Goal: Task Accomplishment & Management: Complete application form

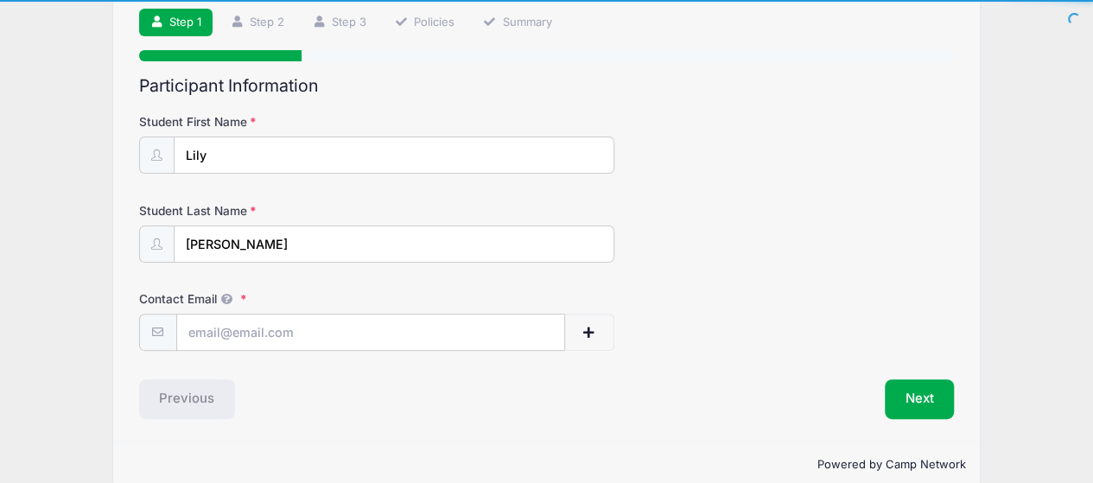
scroll to position [135, 0]
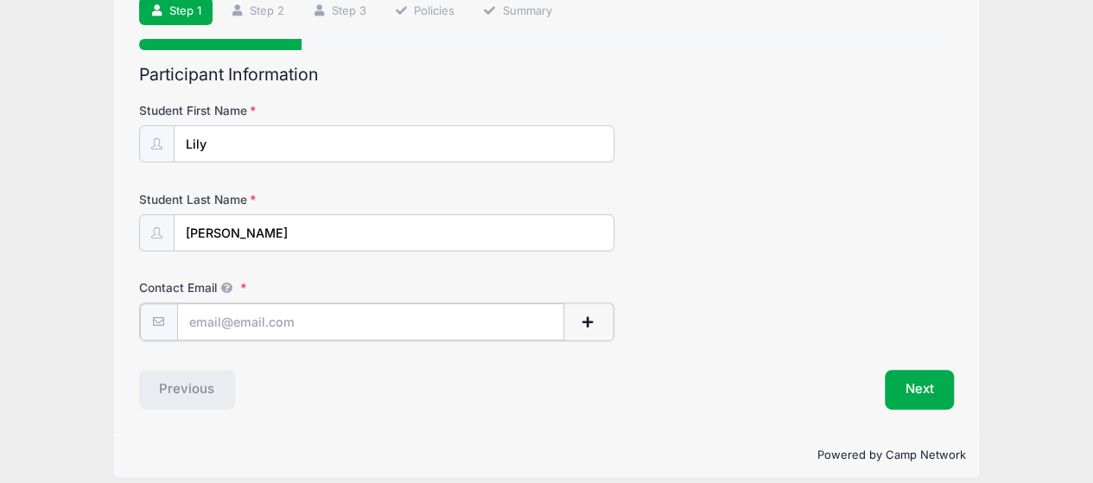
click at [324, 315] on input "Contact Email" at bounding box center [370, 321] width 387 height 37
type input "[EMAIL_ADDRESS][DOMAIN_NAME]"
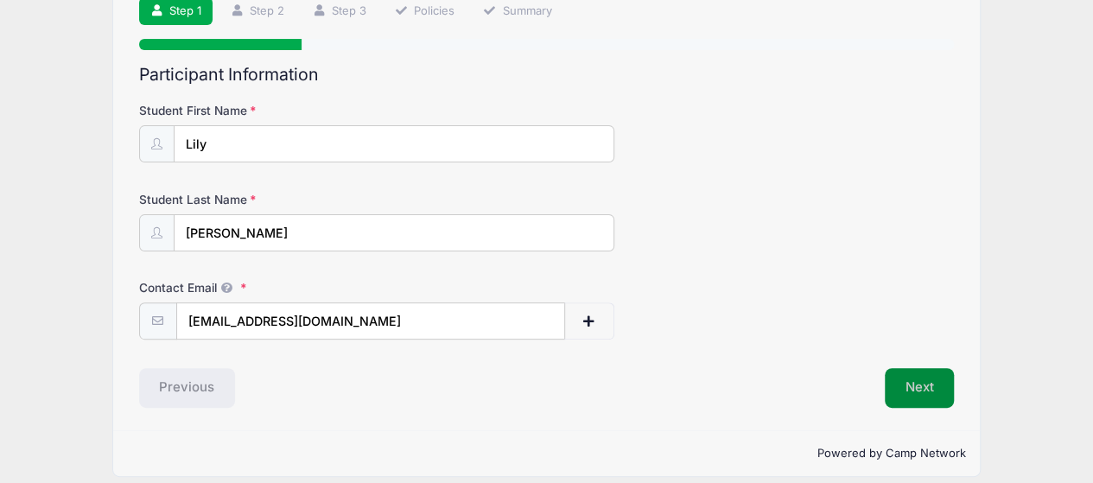
click at [897, 386] on button "Next" at bounding box center [920, 388] width 70 height 40
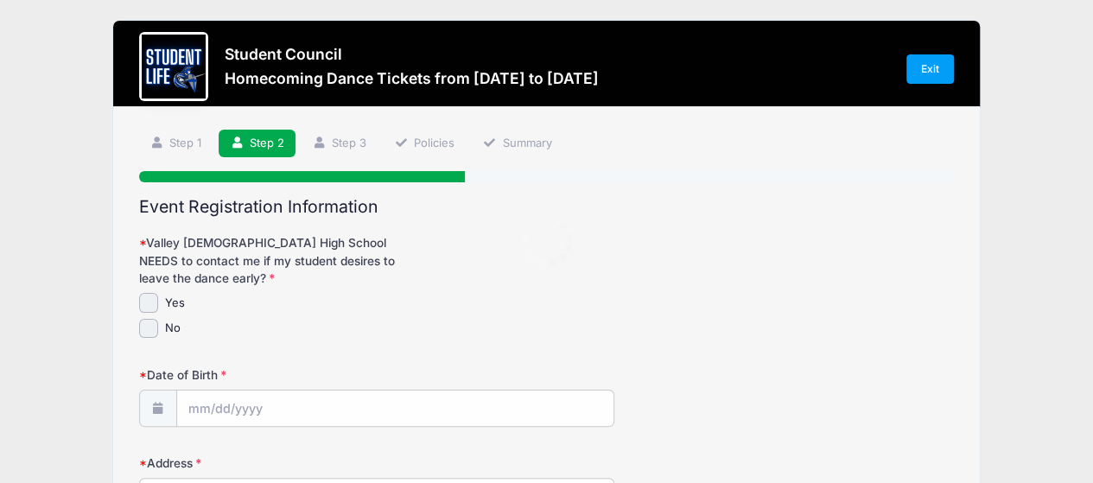
scroll to position [0, 0]
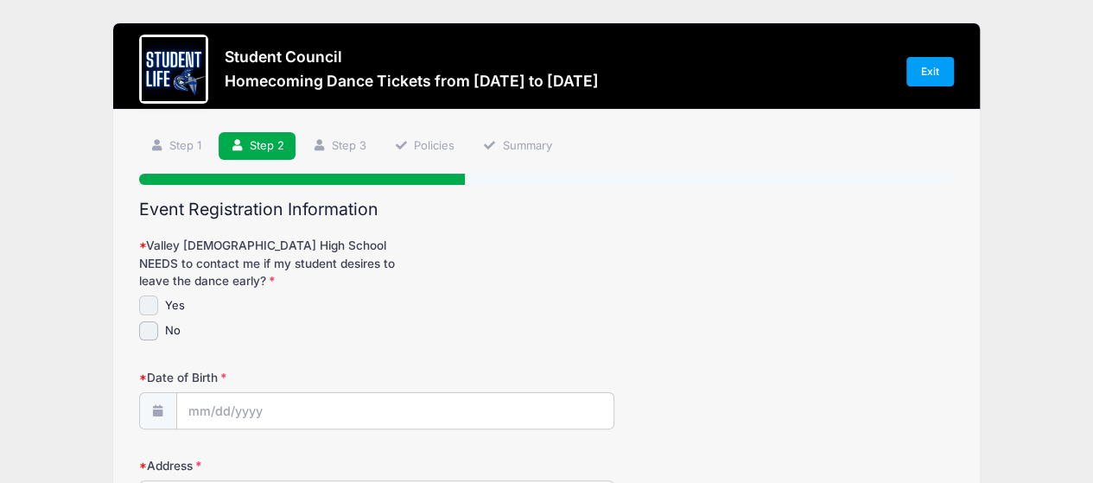
click at [147, 298] on input "Yes" at bounding box center [149, 305] width 20 height 20
checkbox input "true"
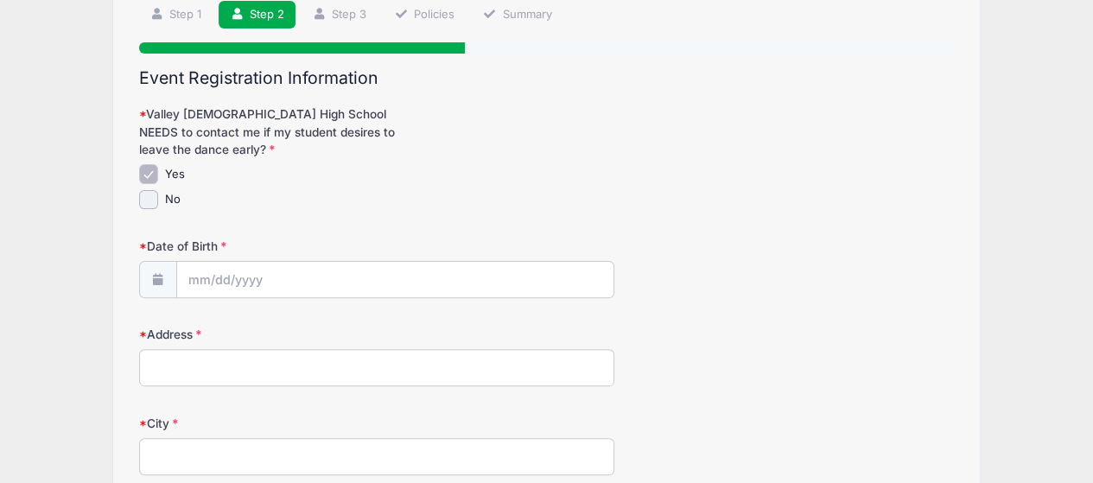
scroll to position [139, 0]
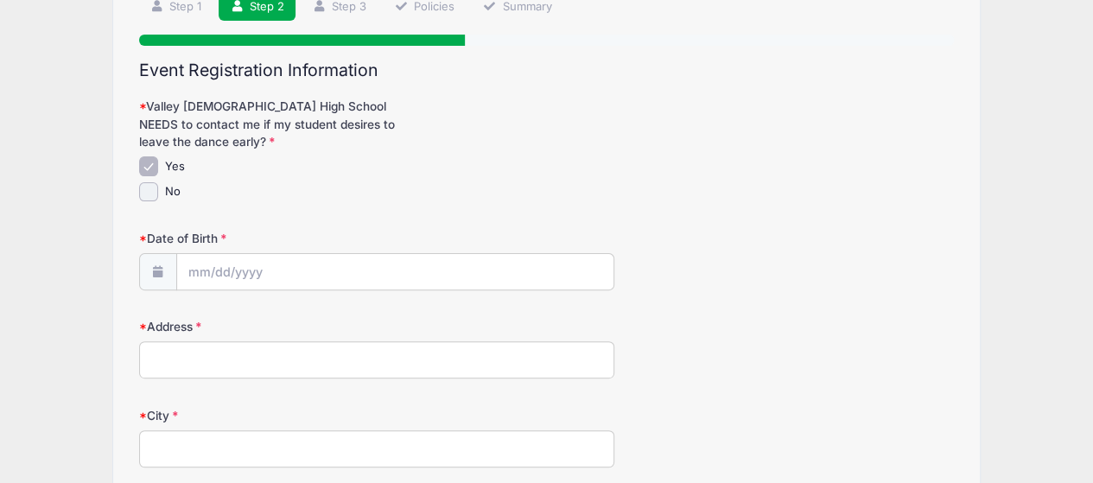
click at [153, 266] on icon at bounding box center [158, 271] width 14 height 11
click at [232, 269] on input "Date of Birth" at bounding box center [395, 272] width 436 height 37
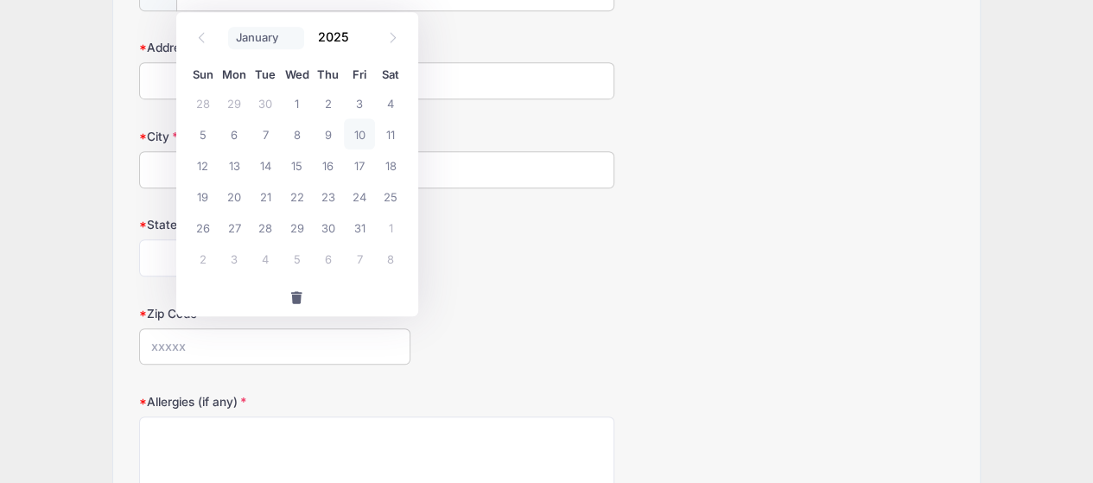
scroll to position [417, 0]
click at [285, 37] on select "January February March April May June July August September October November De…" at bounding box center [266, 39] width 77 height 22
select select "4"
click at [228, 28] on select "January February March April May June July August September October November De…" at bounding box center [266, 39] width 77 height 22
click at [347, 35] on input "2025" at bounding box center [338, 38] width 56 height 26
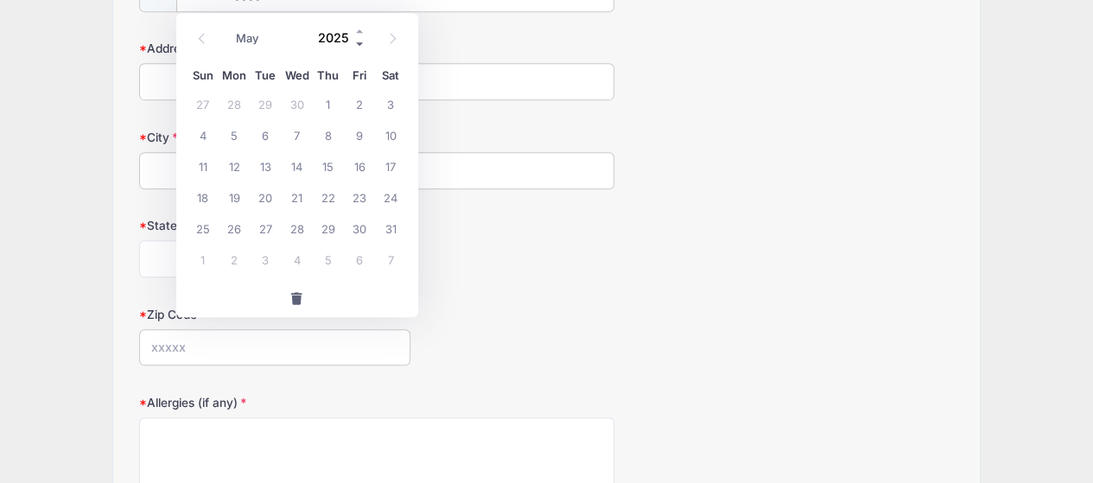
click at [357, 42] on span at bounding box center [360, 44] width 12 height 13
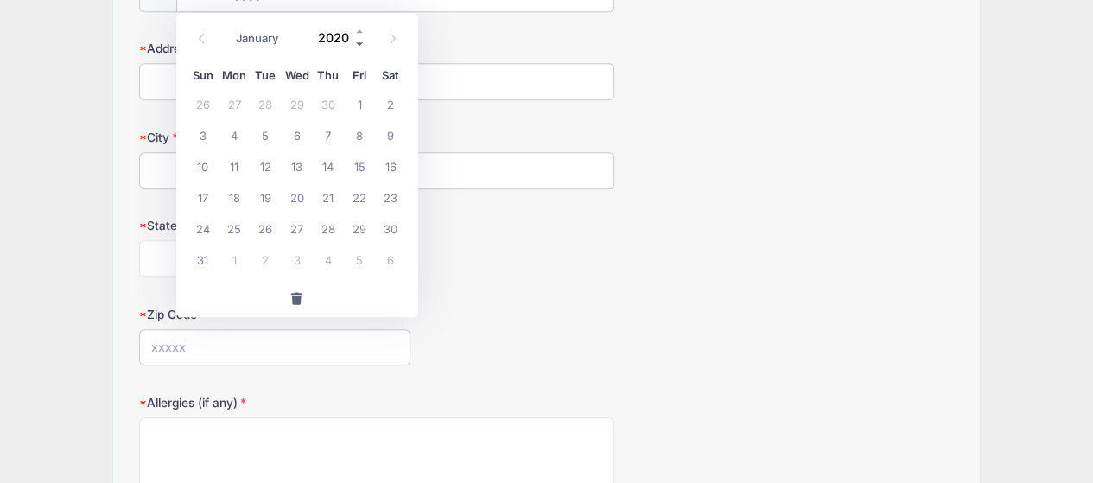
click at [357, 42] on span at bounding box center [360, 44] width 12 height 13
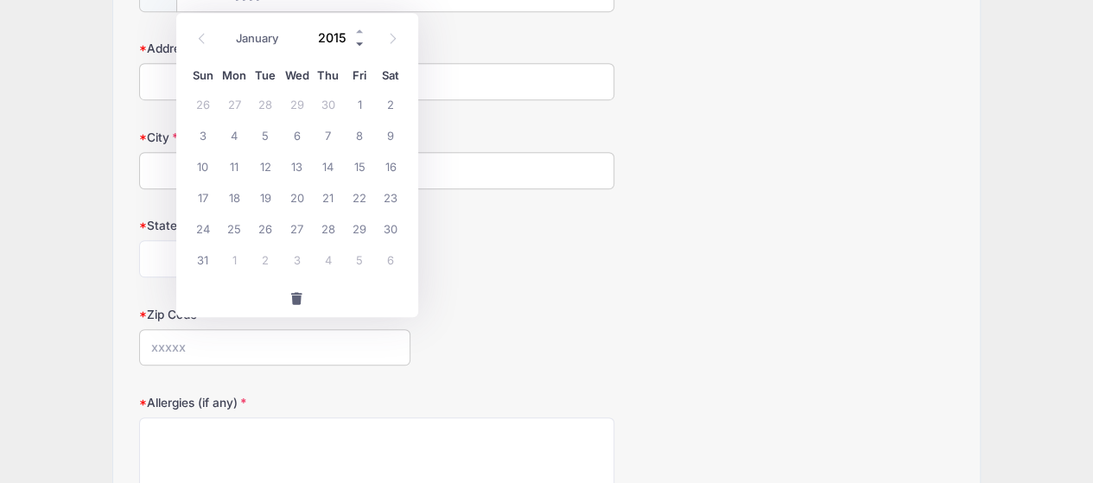
click at [357, 42] on span at bounding box center [360, 44] width 12 height 13
click at [358, 42] on span at bounding box center [360, 44] width 12 height 13
type input "2011"
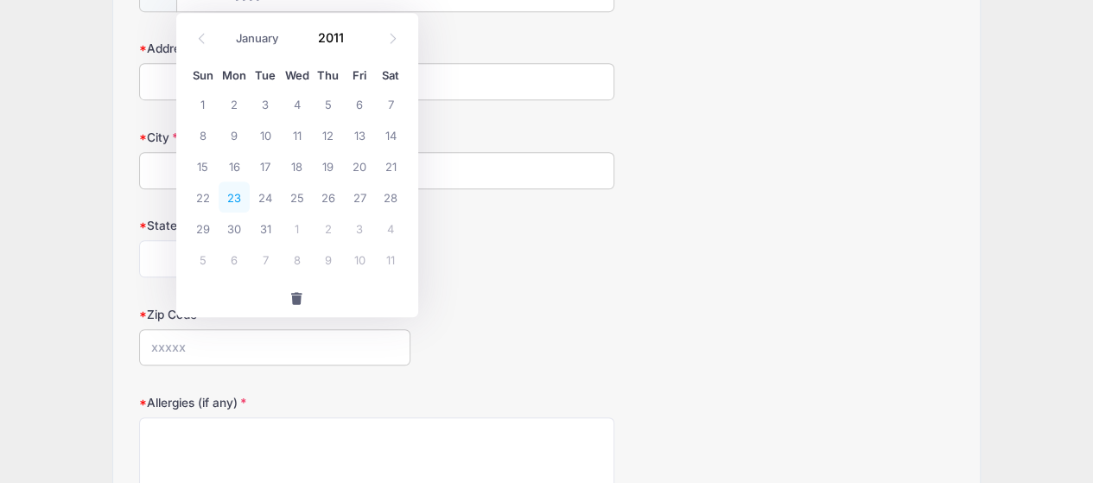
click at [222, 192] on span "23" at bounding box center [234, 196] width 31 height 31
type input "[DATE]"
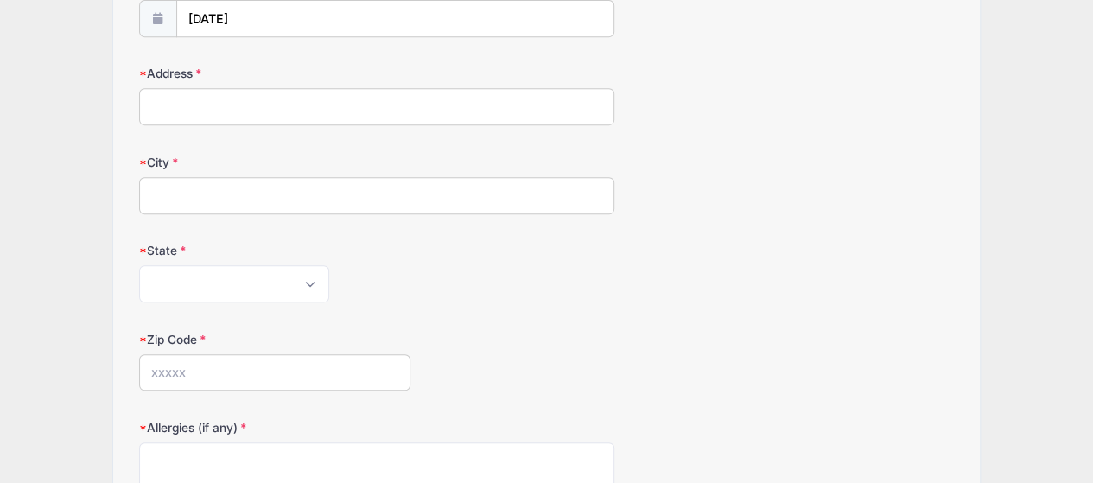
scroll to position [391, 0]
click at [252, 118] on input "Address" at bounding box center [376, 107] width 475 height 37
type input "[STREET_ADDRESS]"
type input "[PERSON_NAME]"
click at [237, 280] on select "[US_STATE] [US_STATE] [US_STATE] [US_STATE] [US_STATE] Armed Forces Africa Arme…" at bounding box center [234, 284] width 190 height 37
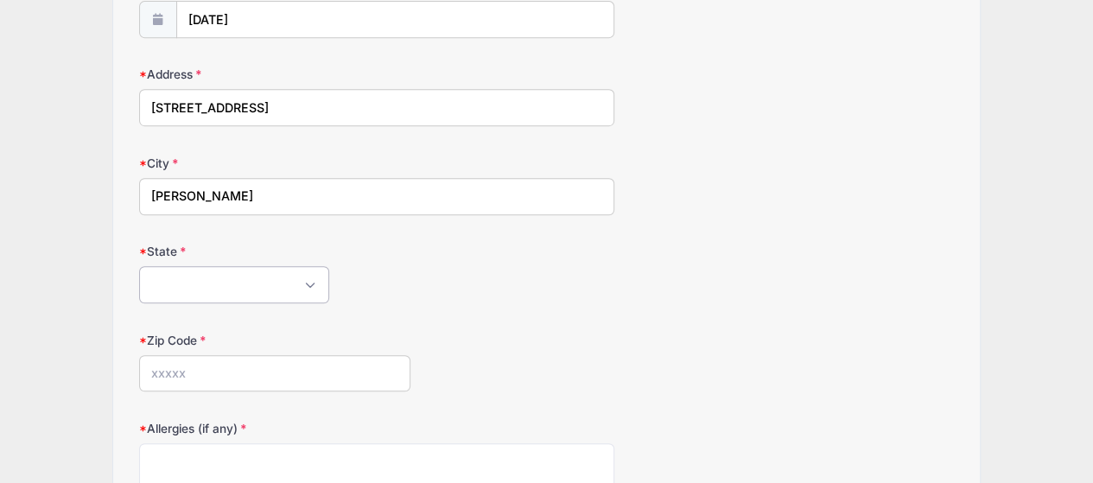
select select "AZ"
click at [139, 266] on select "[US_STATE] [US_STATE] [US_STATE] [US_STATE] [US_STATE] Armed Forces Africa Arme…" at bounding box center [234, 284] width 190 height 37
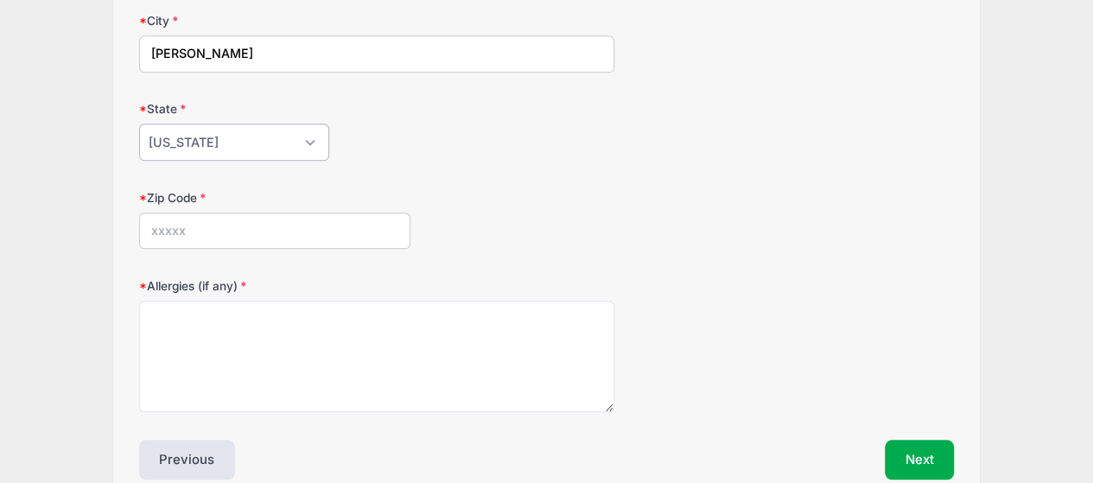
scroll to position [535, 0]
click at [275, 234] on input "Zip Code" at bounding box center [275, 230] width 272 height 37
type input "85296"
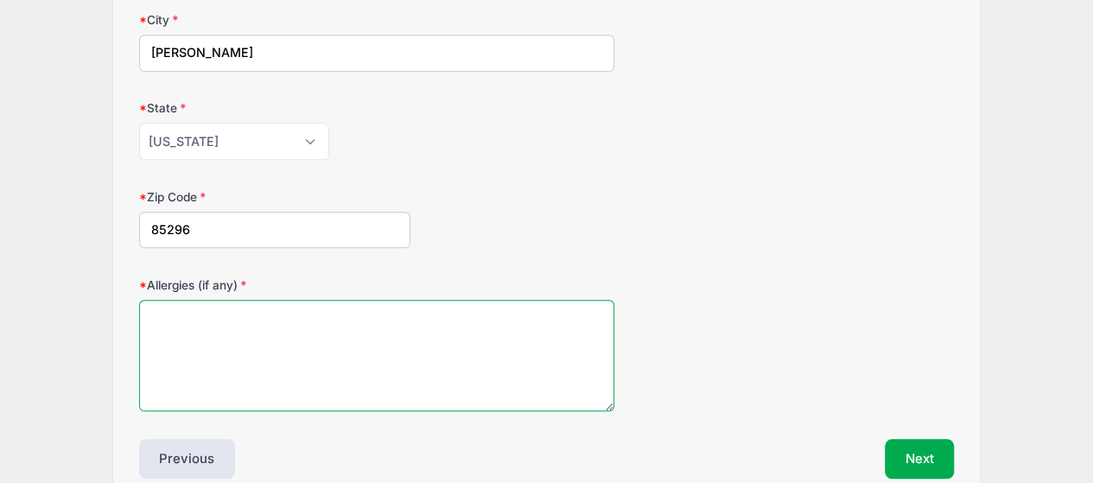
click at [251, 314] on textarea "Allergies (if any)" at bounding box center [376, 355] width 475 height 111
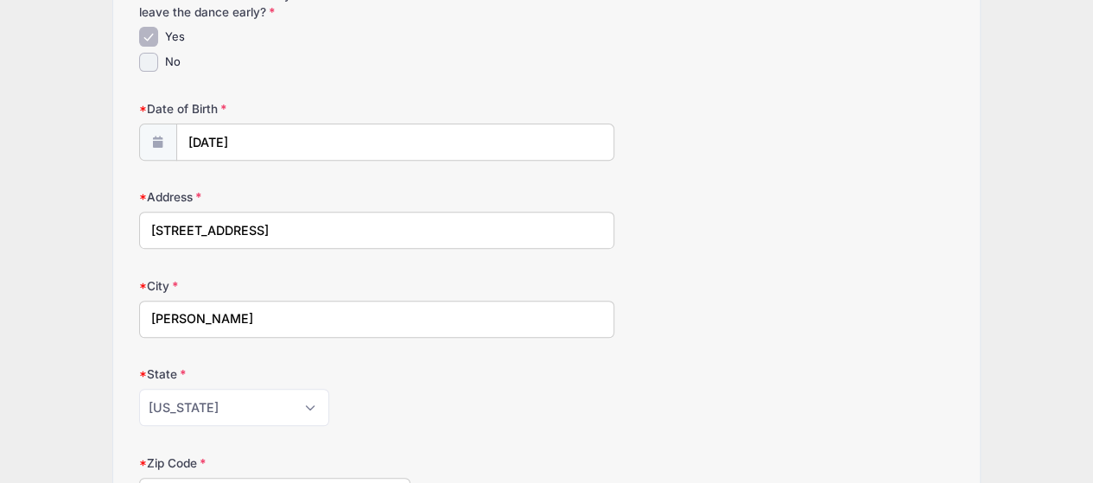
scroll to position [48, 0]
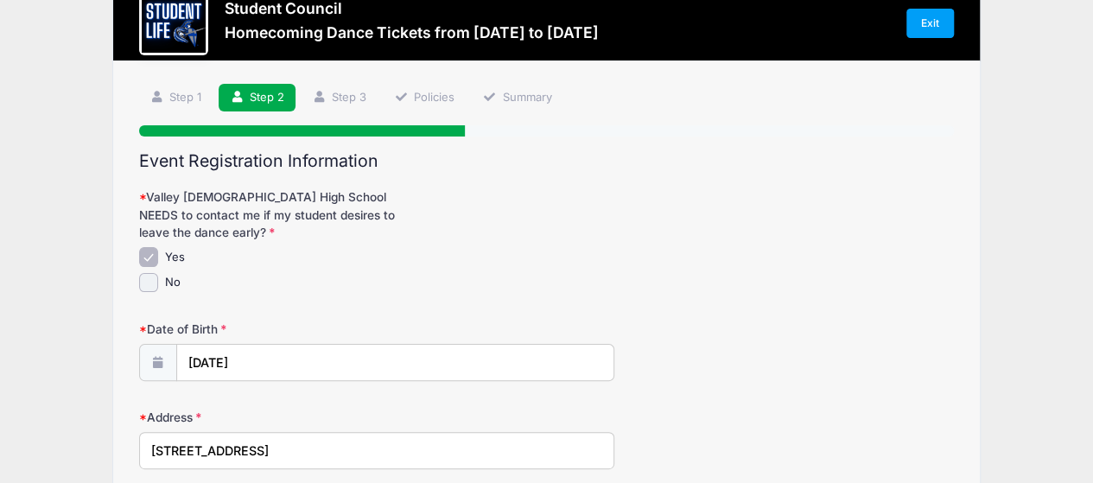
type textarea "N/A"
click at [145, 284] on input "No" at bounding box center [149, 283] width 20 height 20
checkbox input "true"
click at [150, 251] on input "Yes" at bounding box center [149, 257] width 20 height 20
click at [144, 257] on input "Yes" at bounding box center [149, 257] width 20 height 20
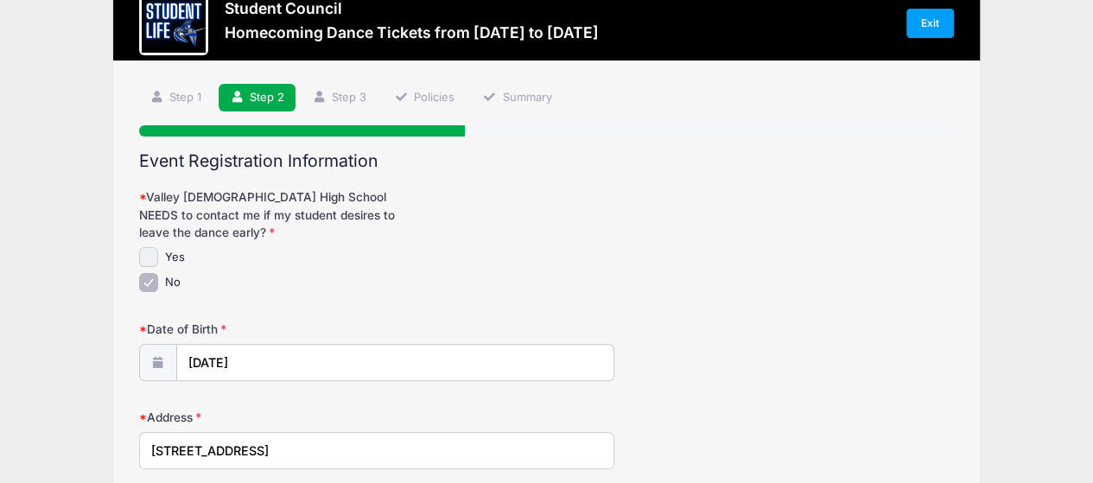
checkbox input "true"
click at [145, 285] on input "No" at bounding box center [149, 283] width 20 height 20
checkbox input "false"
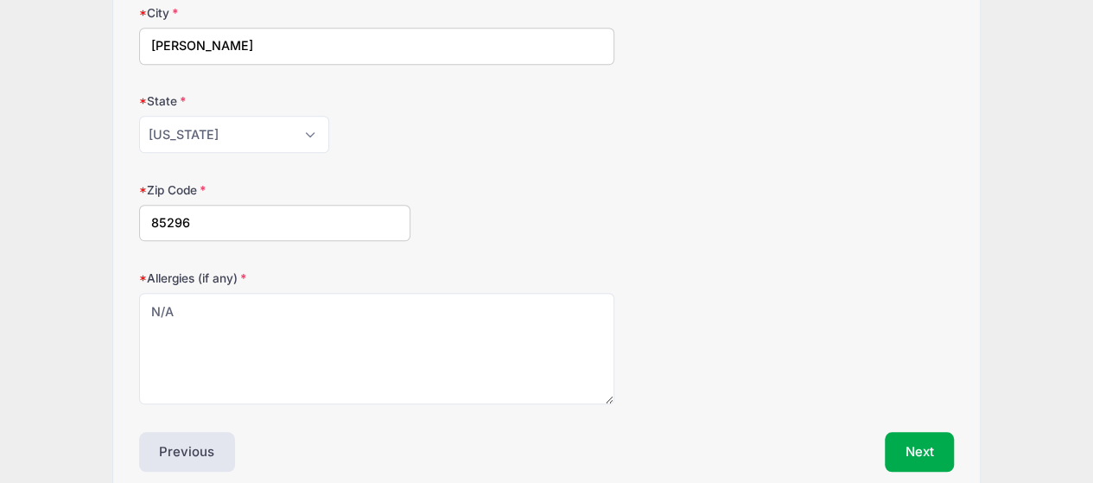
scroll to position [617, 0]
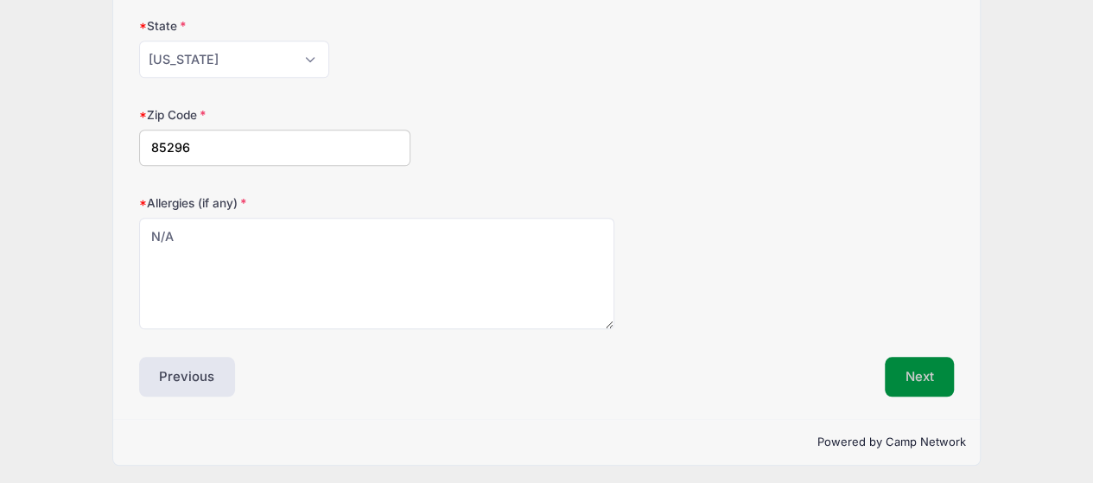
click at [905, 382] on button "Next" at bounding box center [920, 377] width 70 height 40
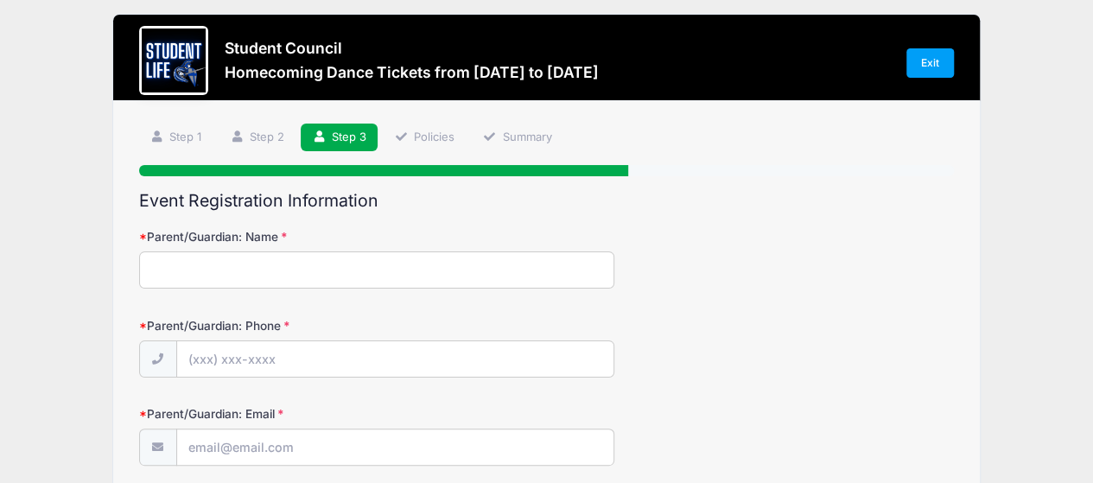
scroll to position [0, 0]
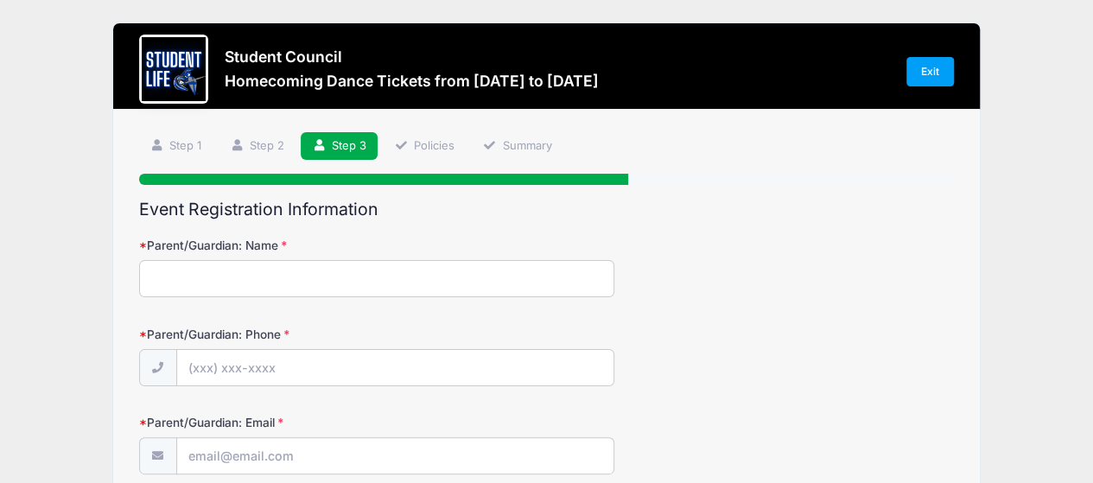
click at [384, 277] on input "Parent/Guardian: Name" at bounding box center [376, 278] width 475 height 37
type input "[PERSON_NAME]"
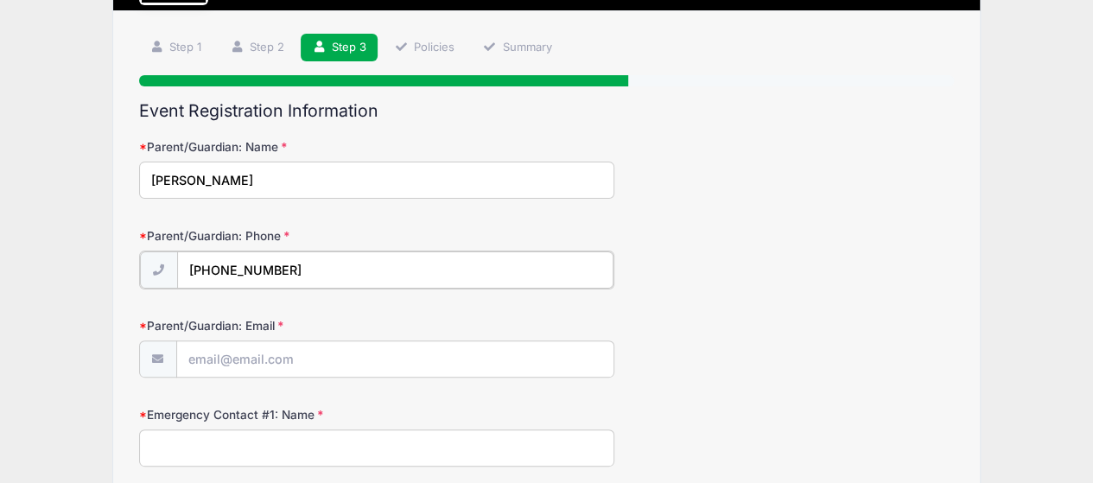
scroll to position [100, 0]
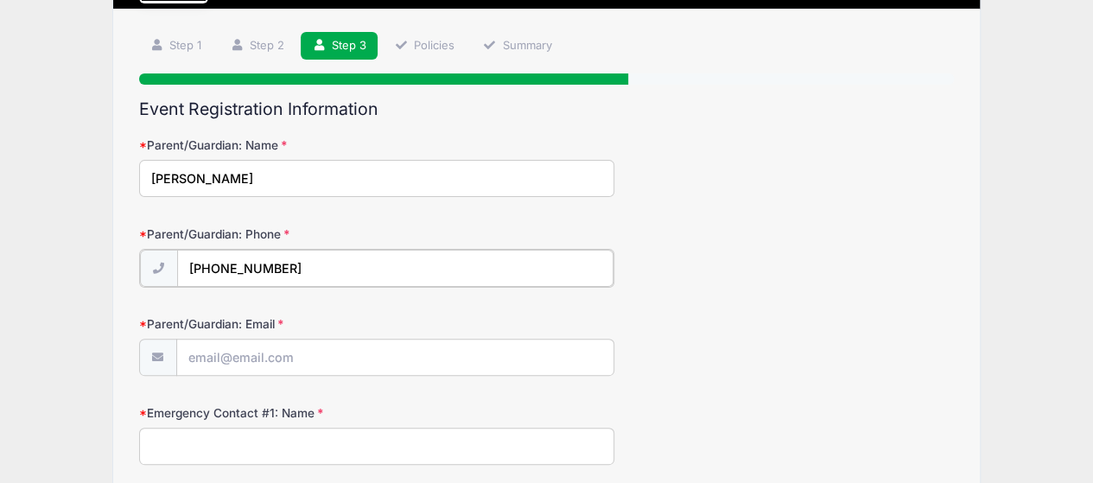
type input "[PHONE_NUMBER]"
click at [270, 348] on input "Parent/Guardian: Email" at bounding box center [395, 356] width 436 height 37
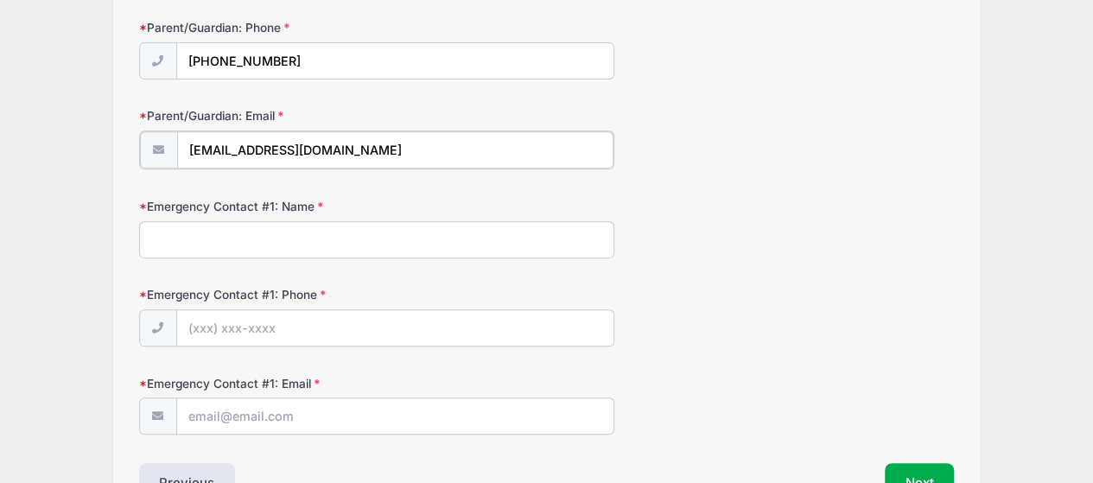
scroll to position [308, 0]
type input "[EMAIL_ADDRESS][DOMAIN_NAME]"
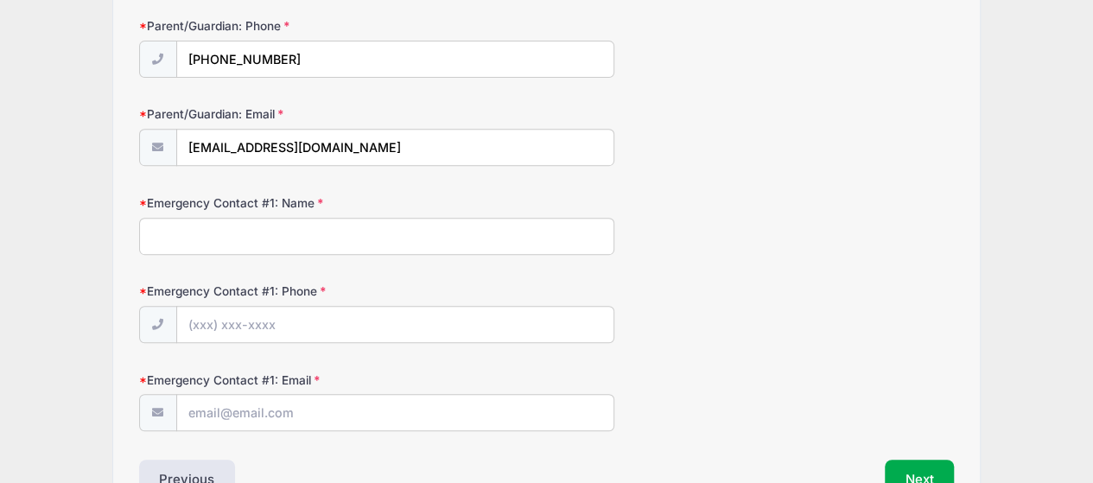
click at [335, 236] on input "Emergency Contact #1: Name" at bounding box center [376, 236] width 475 height 37
type input "[PERSON_NAME]"
type input "[PHONE_NUMBER]"
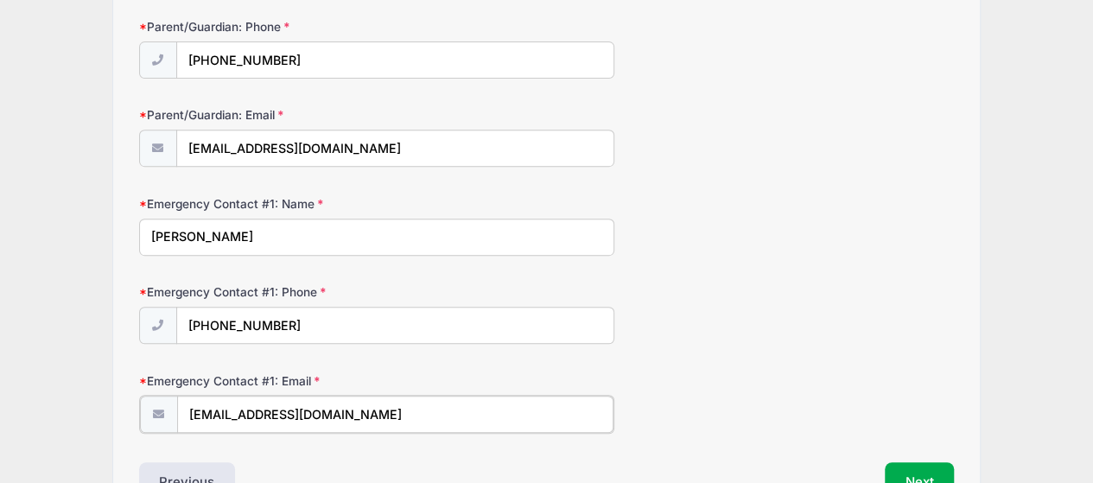
scroll to position [412, 0]
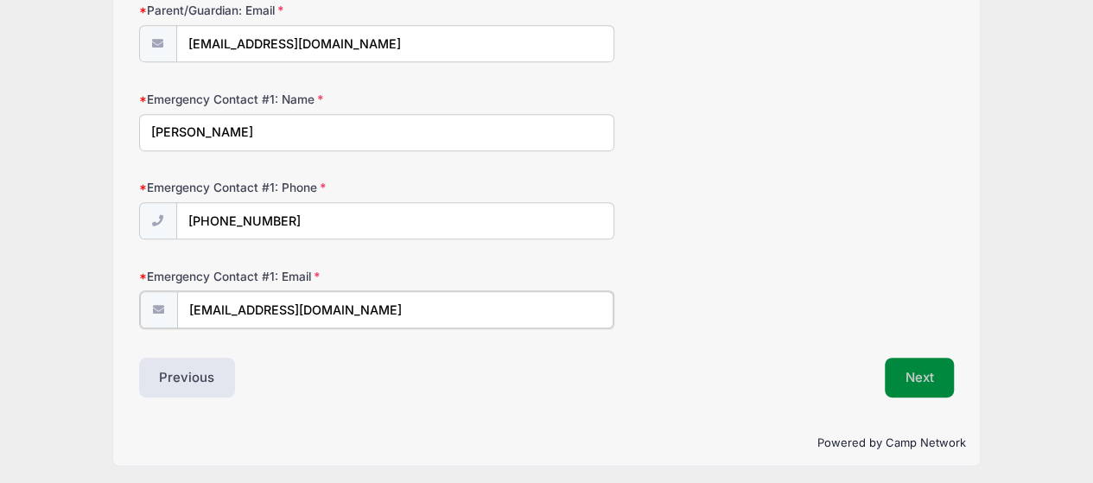
type input "[EMAIL_ADDRESS][DOMAIN_NAME]"
click at [893, 378] on button "Next" at bounding box center [920, 377] width 70 height 40
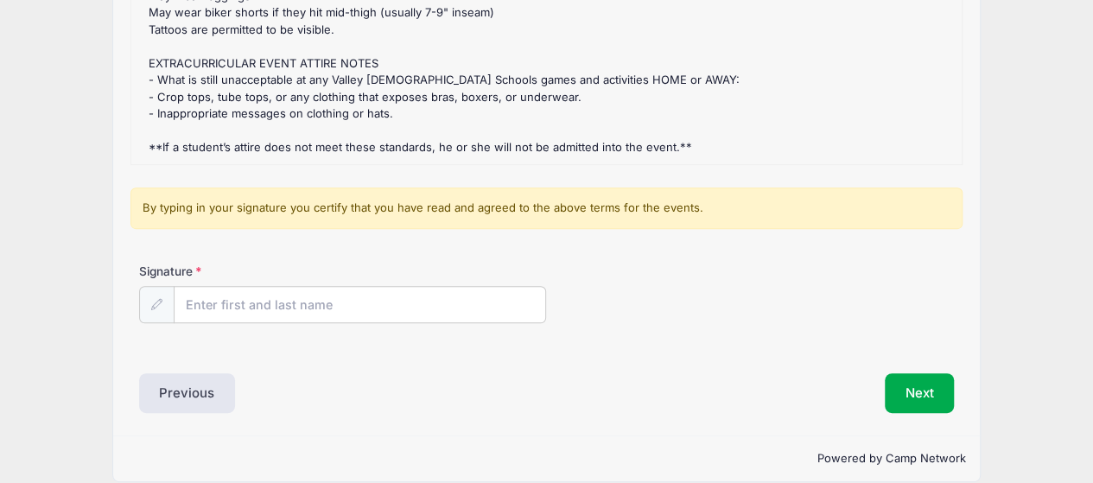
scroll to position [356, 0]
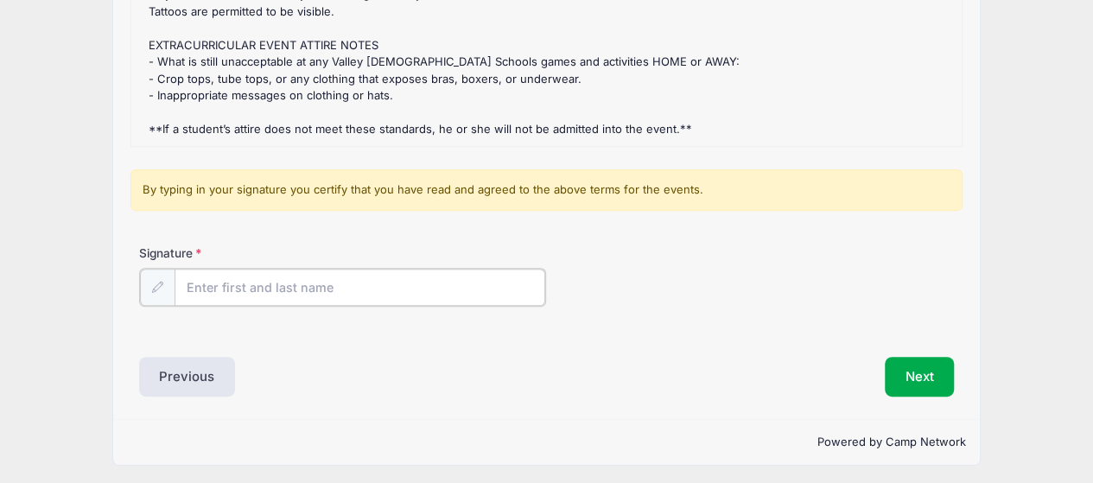
click at [342, 288] on input "Signature" at bounding box center [361, 287] width 372 height 37
type input "[PERSON_NAME]"
click at [916, 369] on button "Next" at bounding box center [920, 375] width 70 height 40
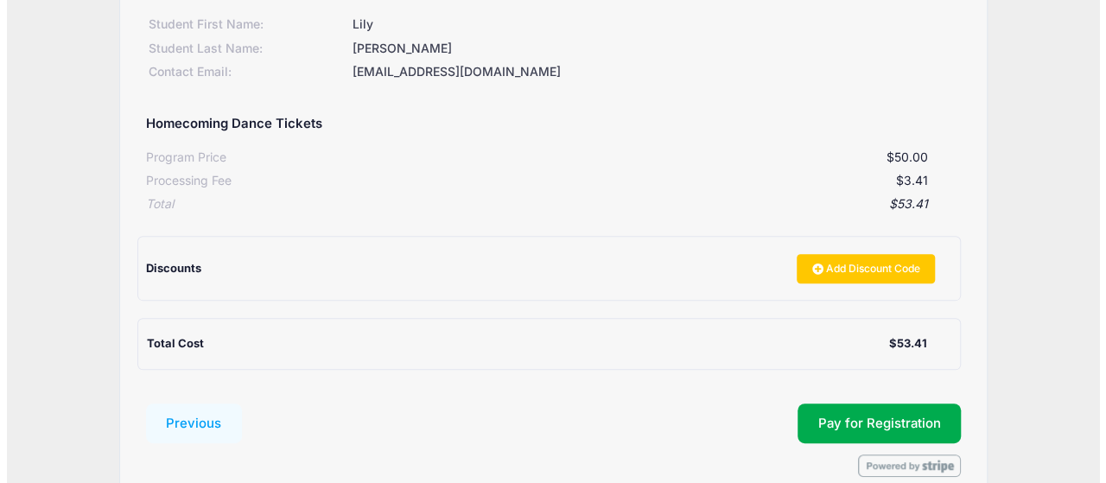
scroll to position [250, 0]
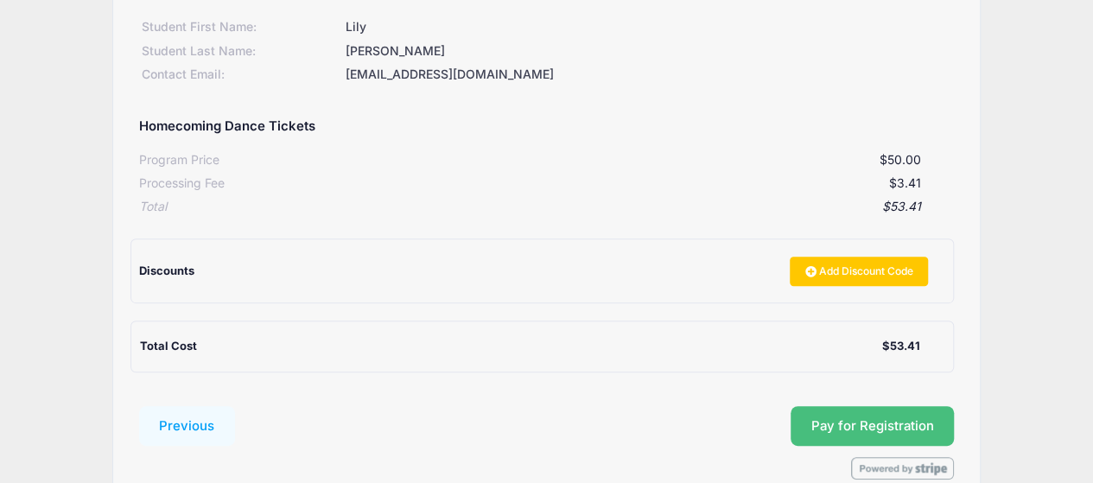
click at [907, 421] on button "Pay for Registration" at bounding box center [873, 426] width 164 height 40
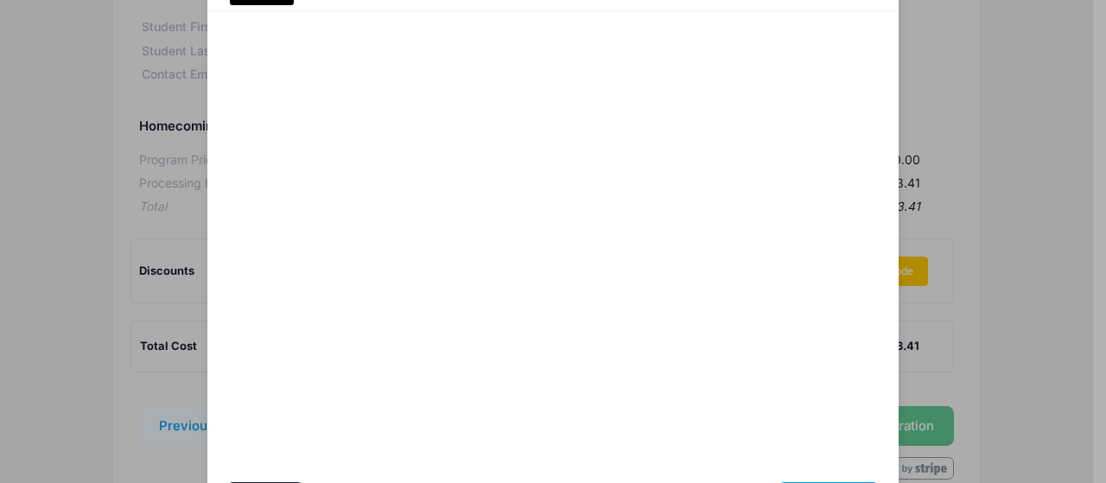
scroll to position [209, 0]
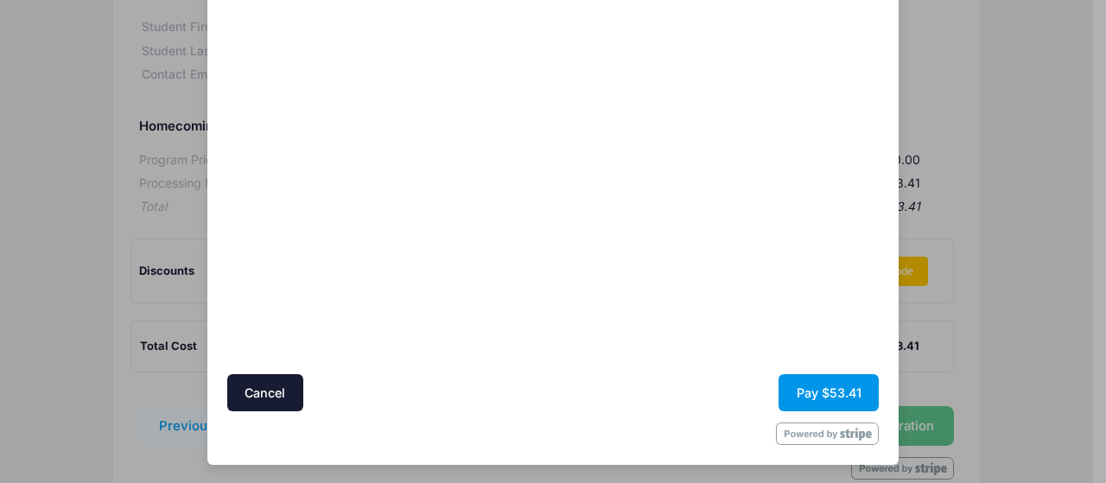
click at [830, 379] on button "Pay $53.41" at bounding box center [828, 392] width 100 height 37
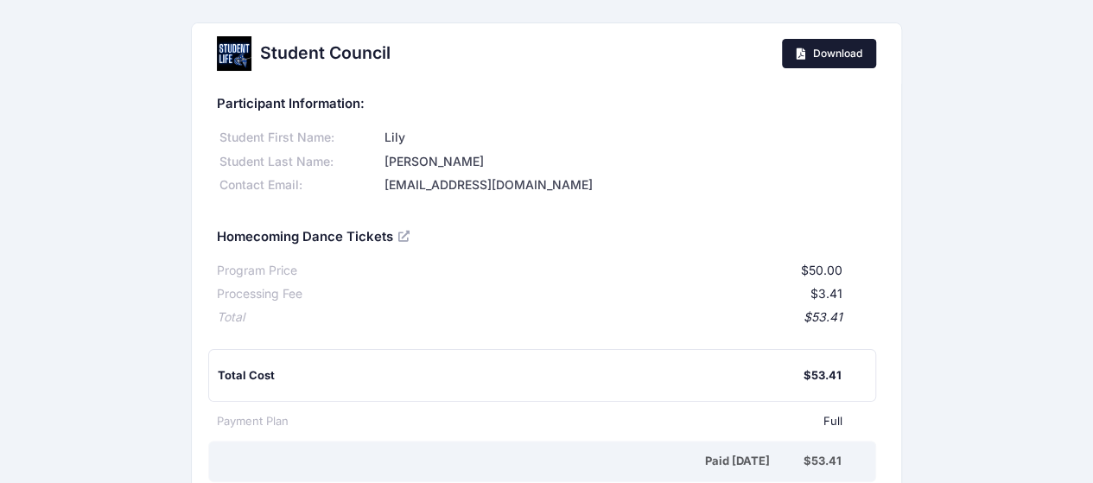
click at [833, 59] on span "Download" at bounding box center [837, 53] width 49 height 13
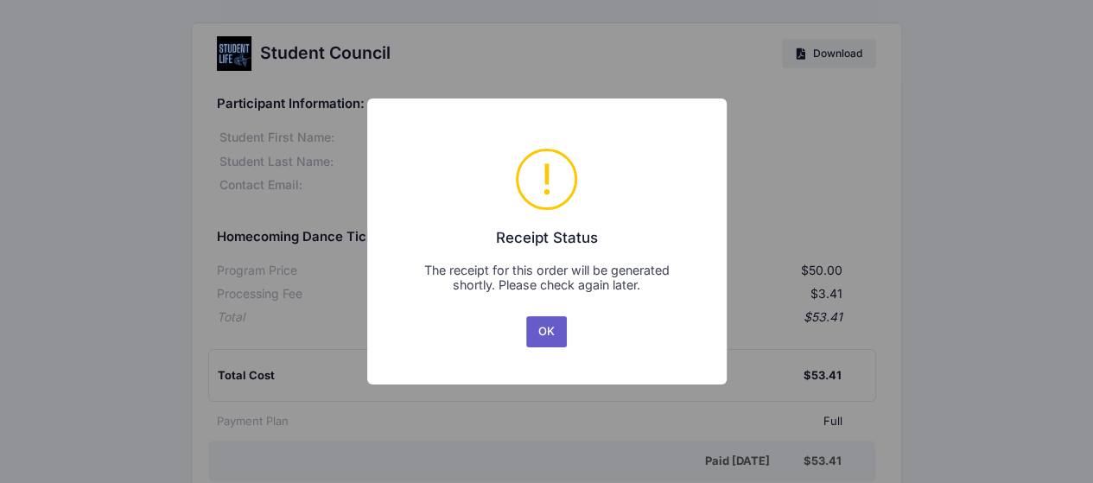
click at [543, 337] on button "OK" at bounding box center [546, 331] width 41 height 31
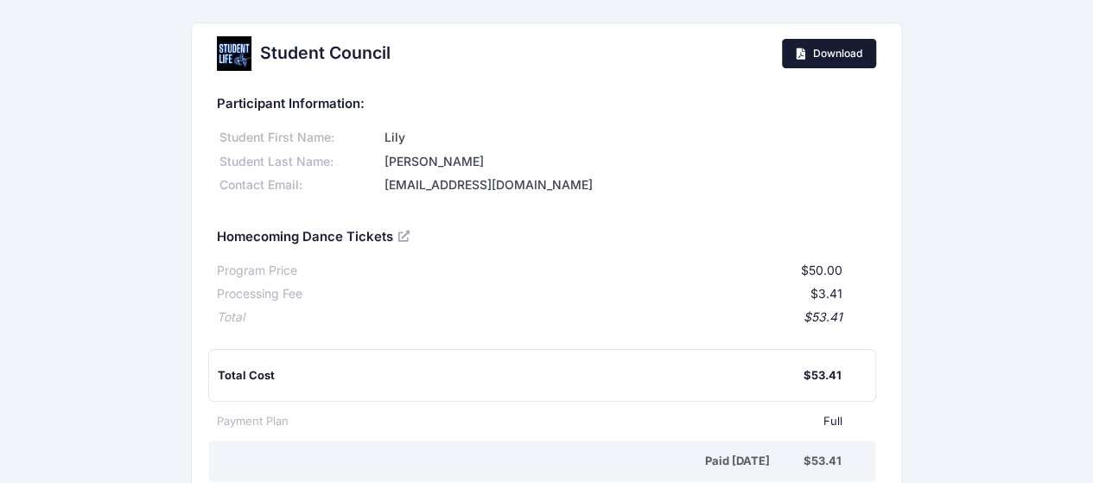
scroll to position [18, 0]
